Goal: Register for event/course

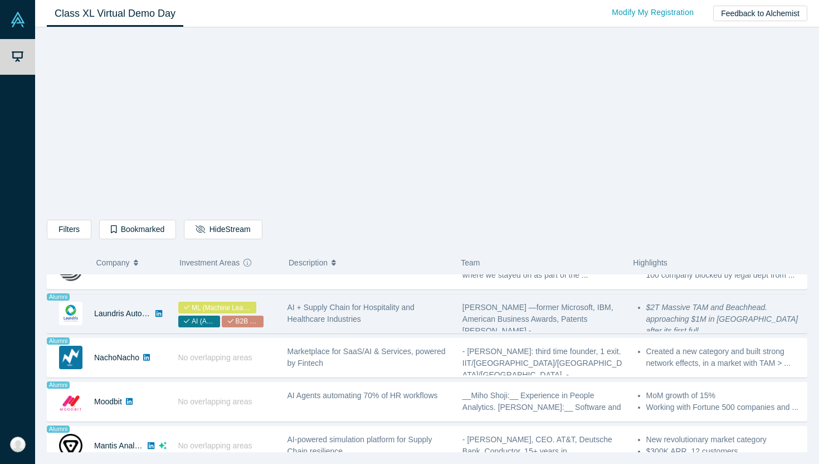
scroll to position [777, 0]
